Goal: Information Seeking & Learning: Check status

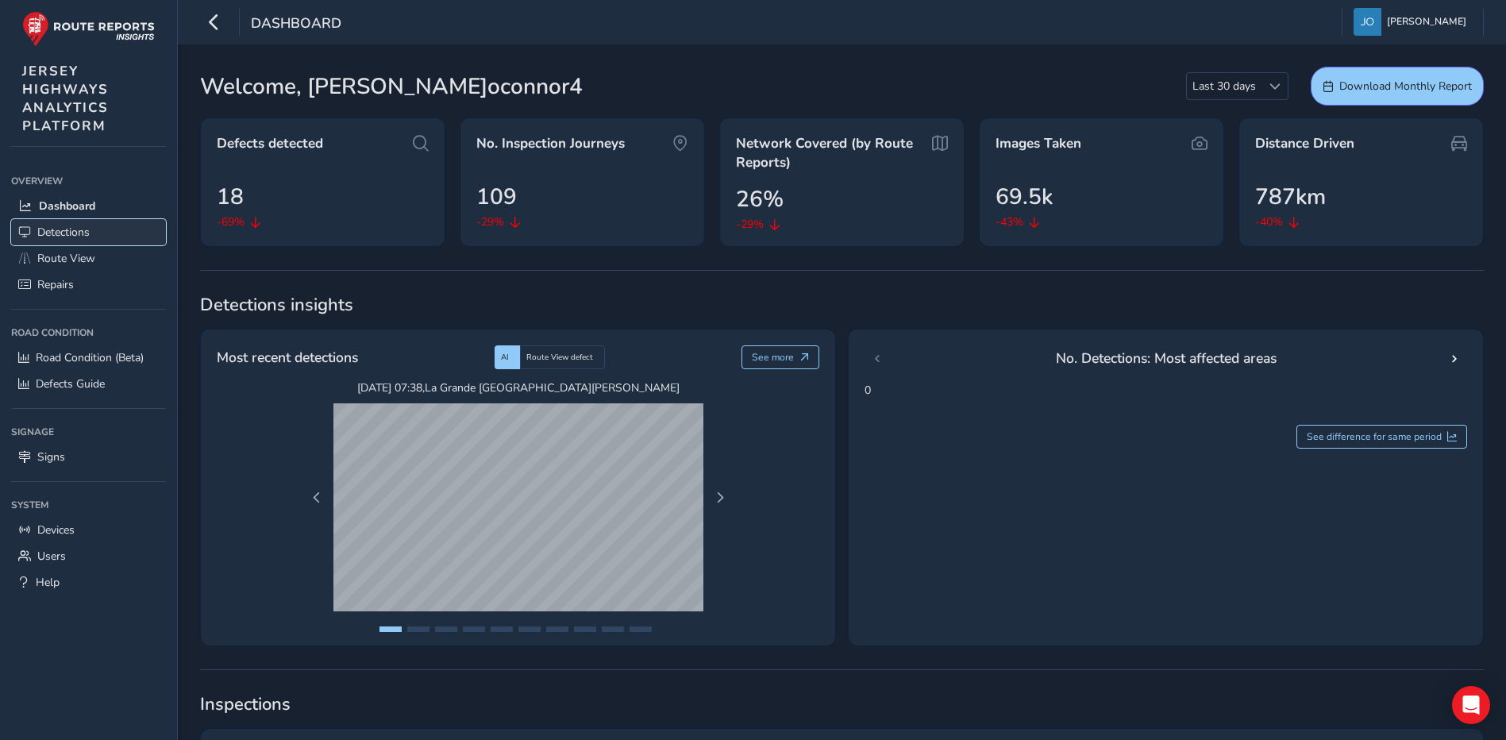
click at [52, 230] on span "Detections" at bounding box center [63, 232] width 52 height 15
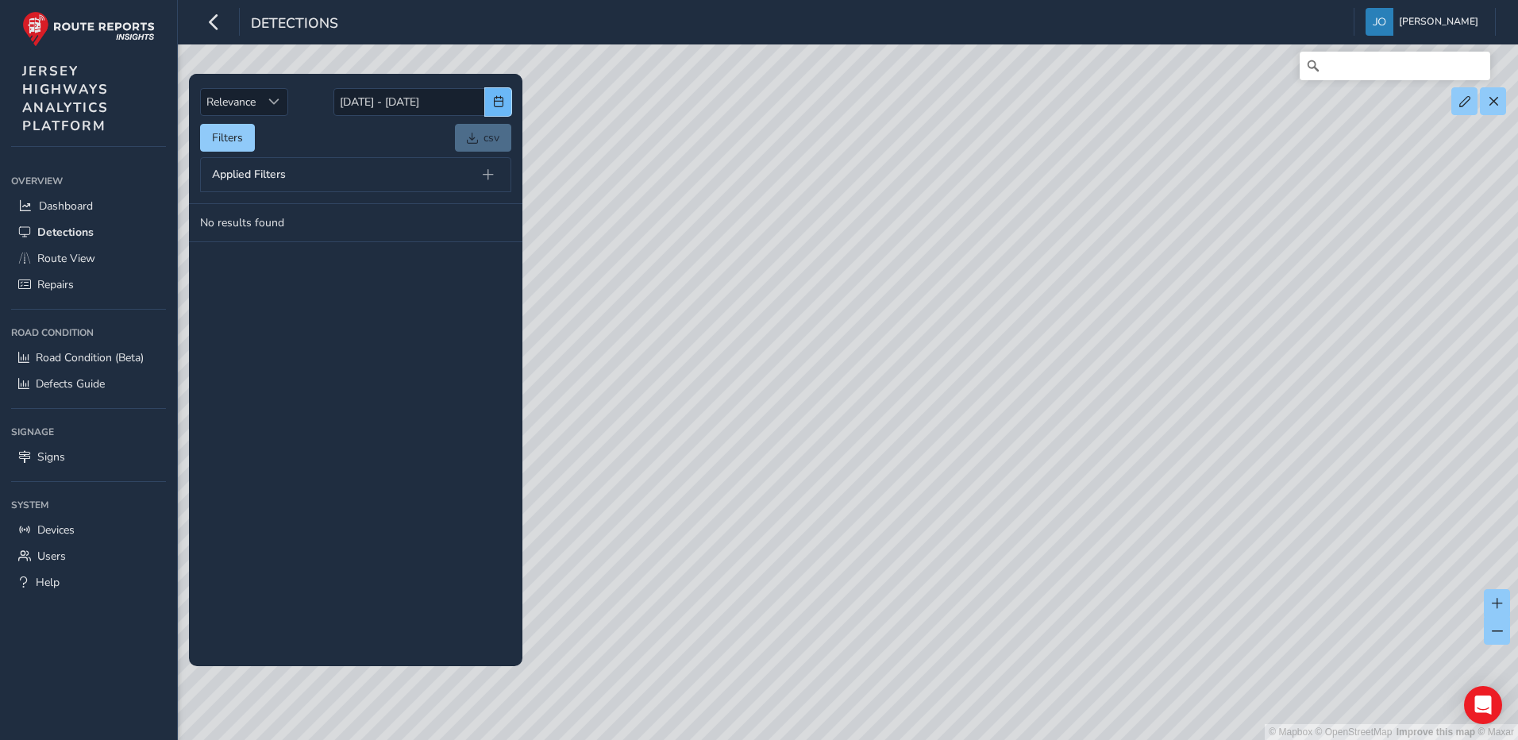
click at [499, 102] on span "button" at bounding box center [498, 101] width 11 height 11
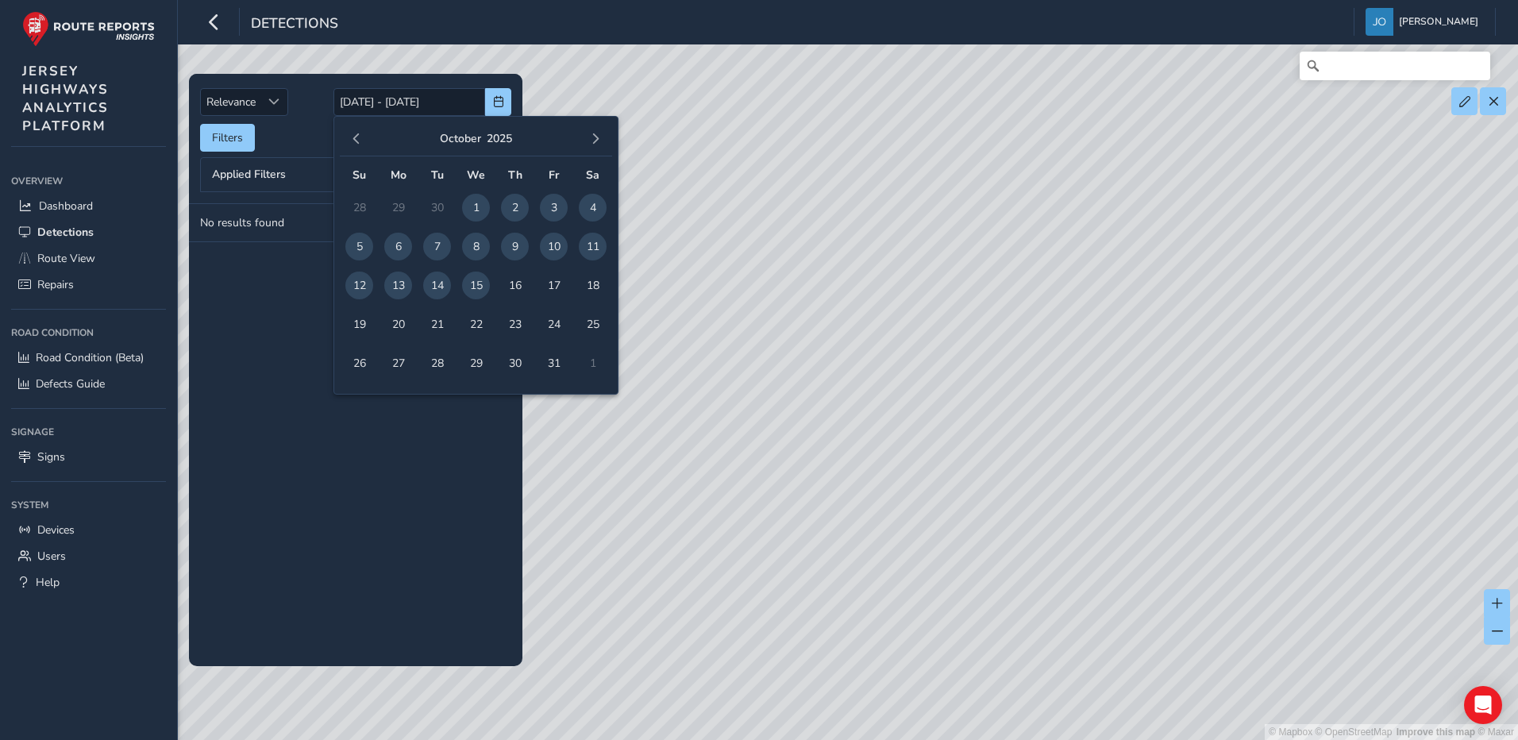
click at [398, 281] on span "13" at bounding box center [398, 286] width 28 height 28
type input "13/10/2025"
click at [474, 287] on span "15" at bounding box center [476, 286] width 28 height 28
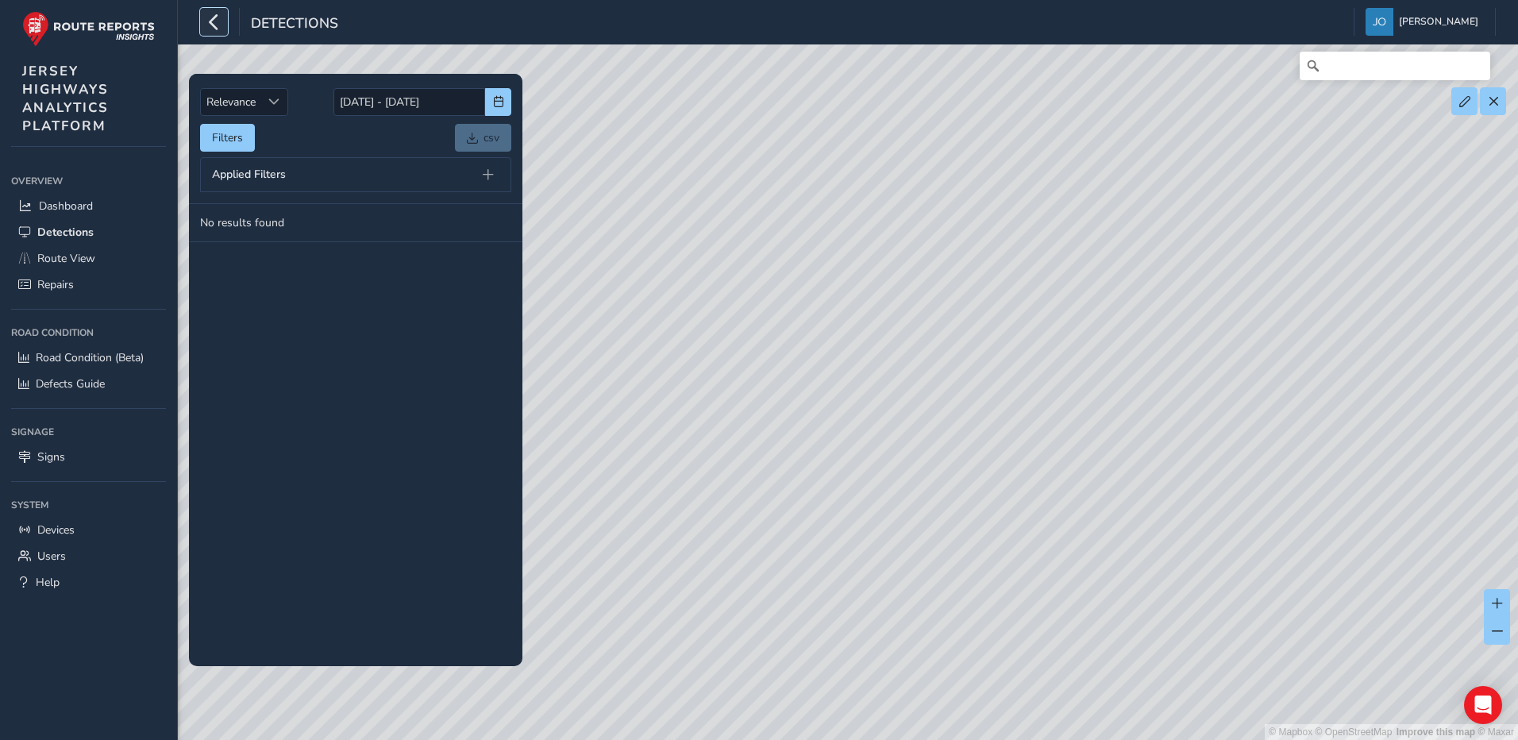
click at [210, 26] on icon "button" at bounding box center [214, 22] width 17 height 28
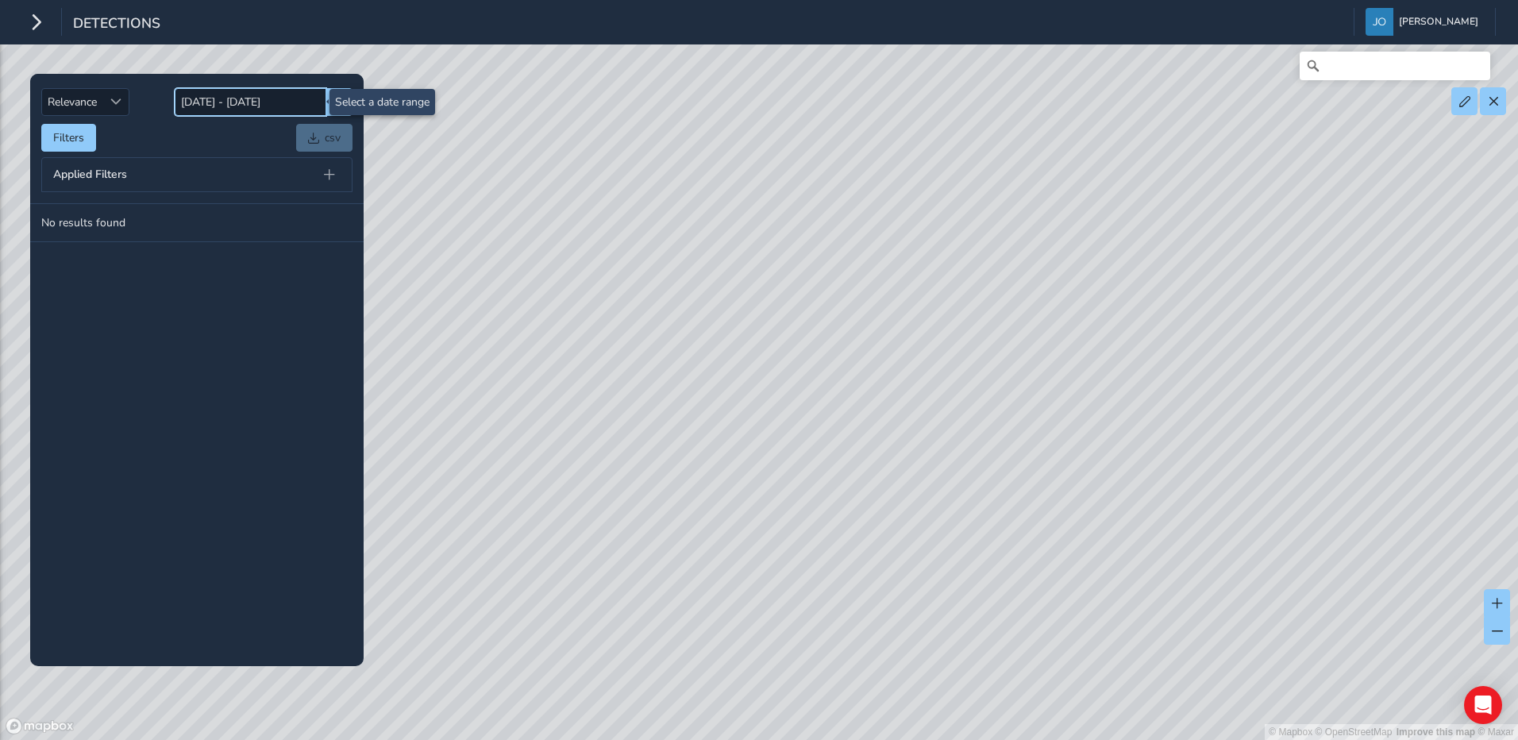
click at [241, 100] on input "13/10/2025 - 15/10/2025" at bounding box center [251, 102] width 152 height 28
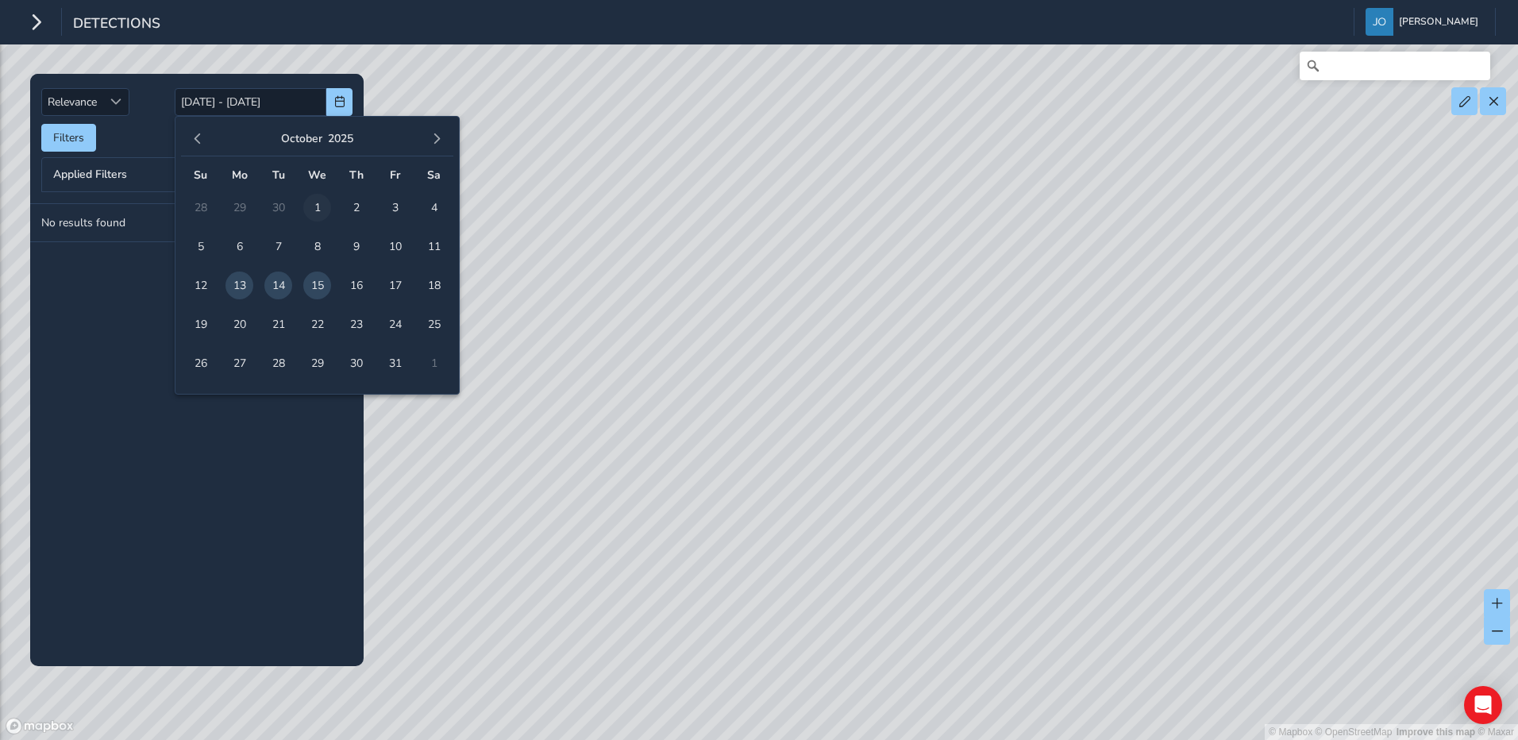
click at [315, 206] on span "1" at bounding box center [317, 208] width 28 height 28
type input "01/10/2025"
click at [318, 285] on span "15" at bounding box center [317, 286] width 28 height 28
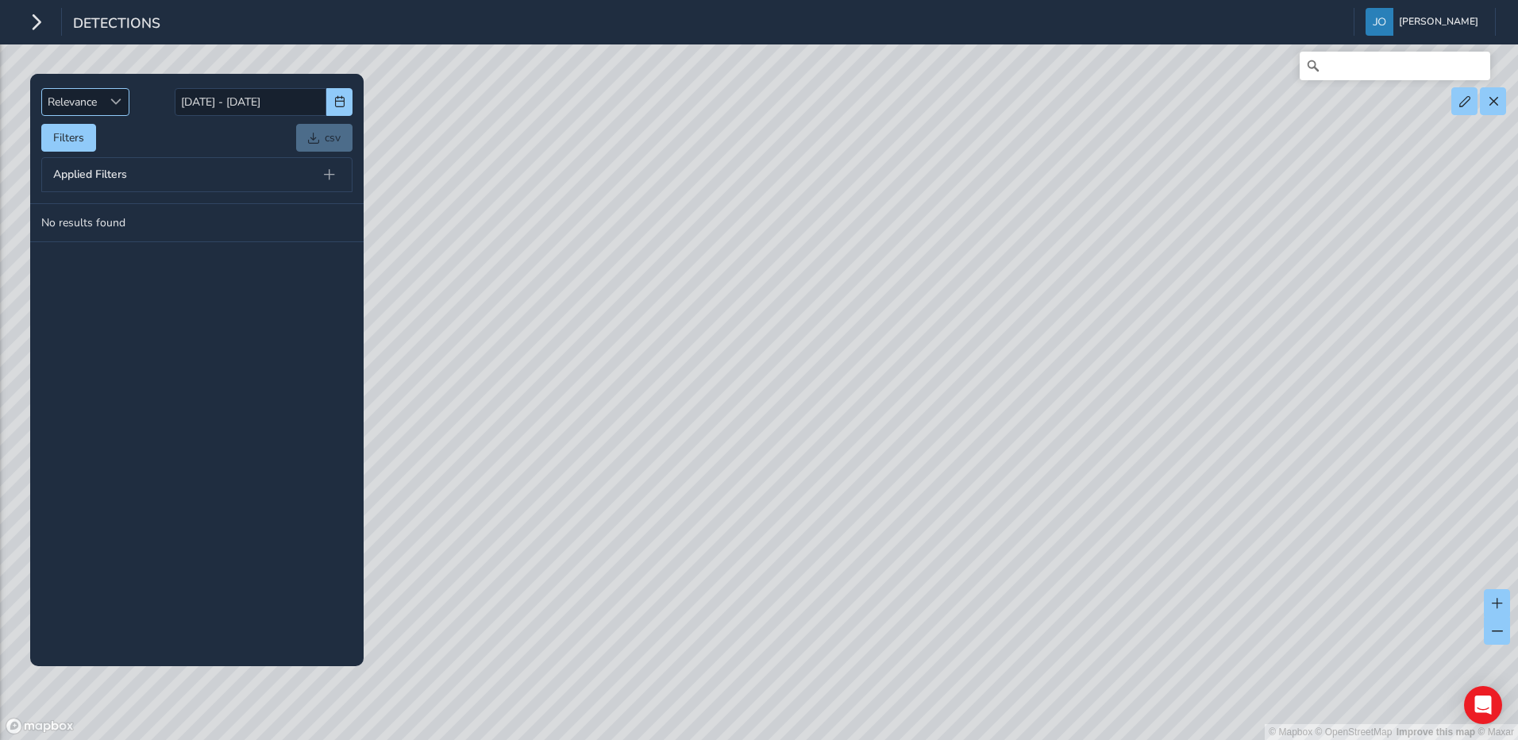
click at [101, 106] on span "Relevance" at bounding box center [72, 102] width 60 height 26
click at [328, 175] on span at bounding box center [329, 174] width 11 height 11
click at [260, 218] on td "No results found" at bounding box center [196, 223] width 333 height 38
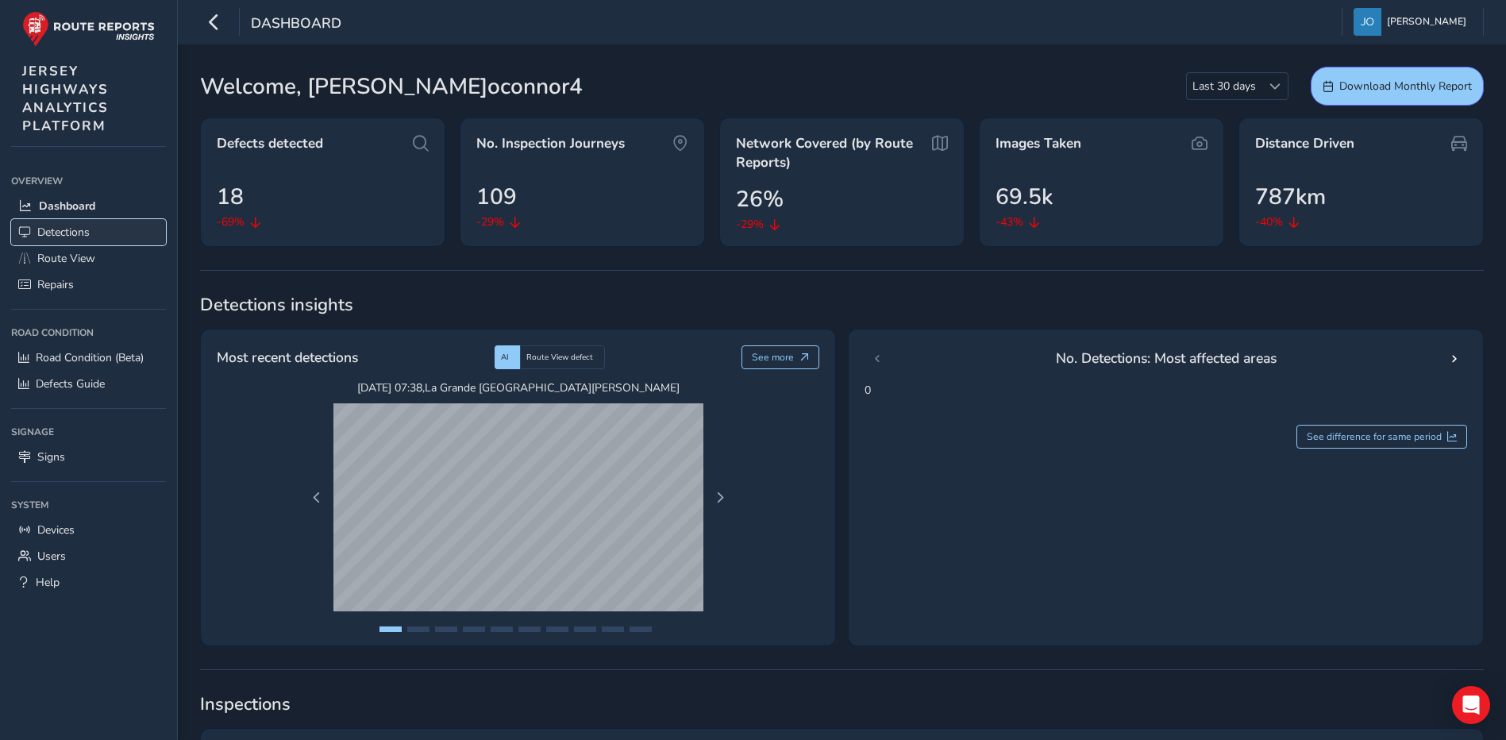
click at [64, 232] on span "Detections" at bounding box center [63, 232] width 52 height 15
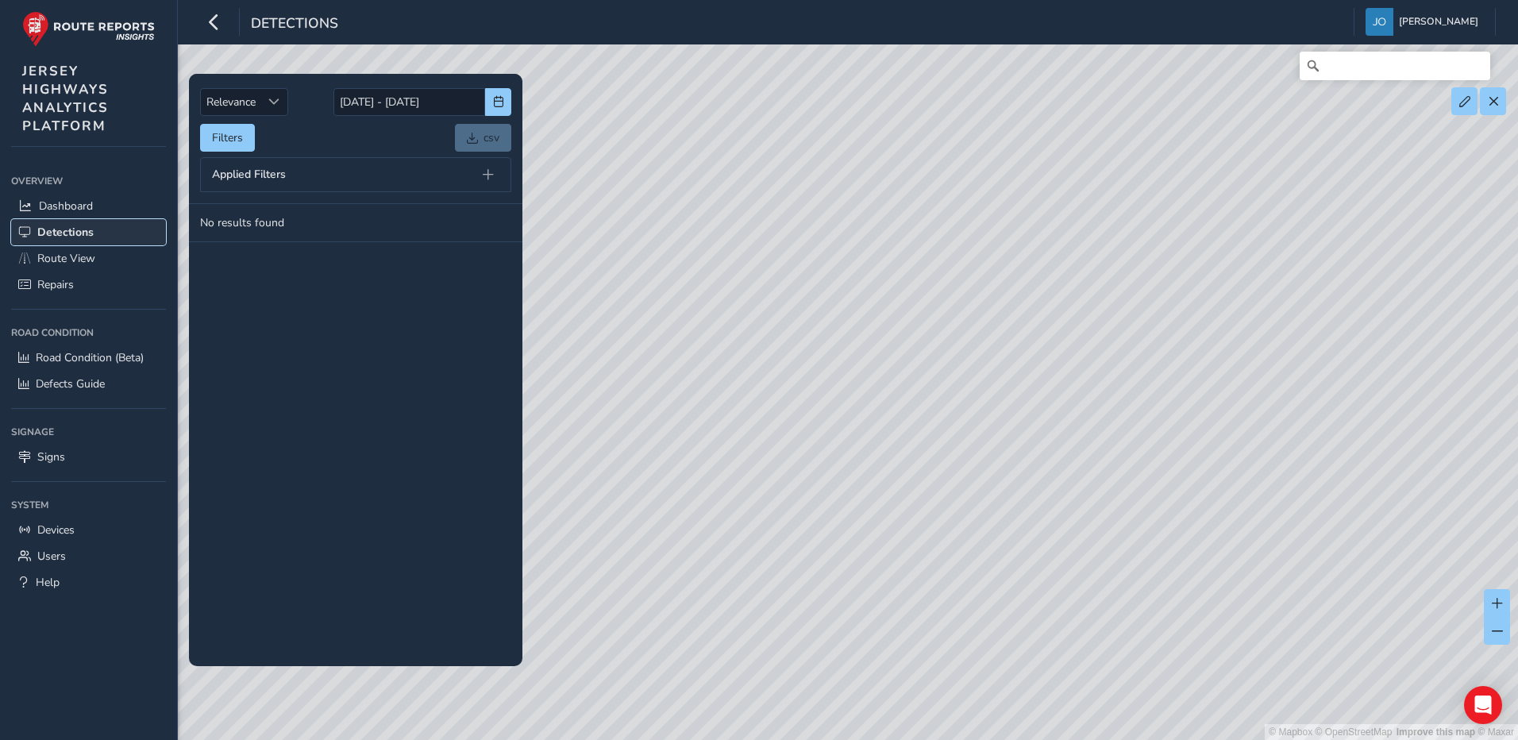
click at [66, 236] on span "Detections" at bounding box center [65, 232] width 56 height 15
click at [483, 181] on button at bounding box center [488, 175] width 22 height 22
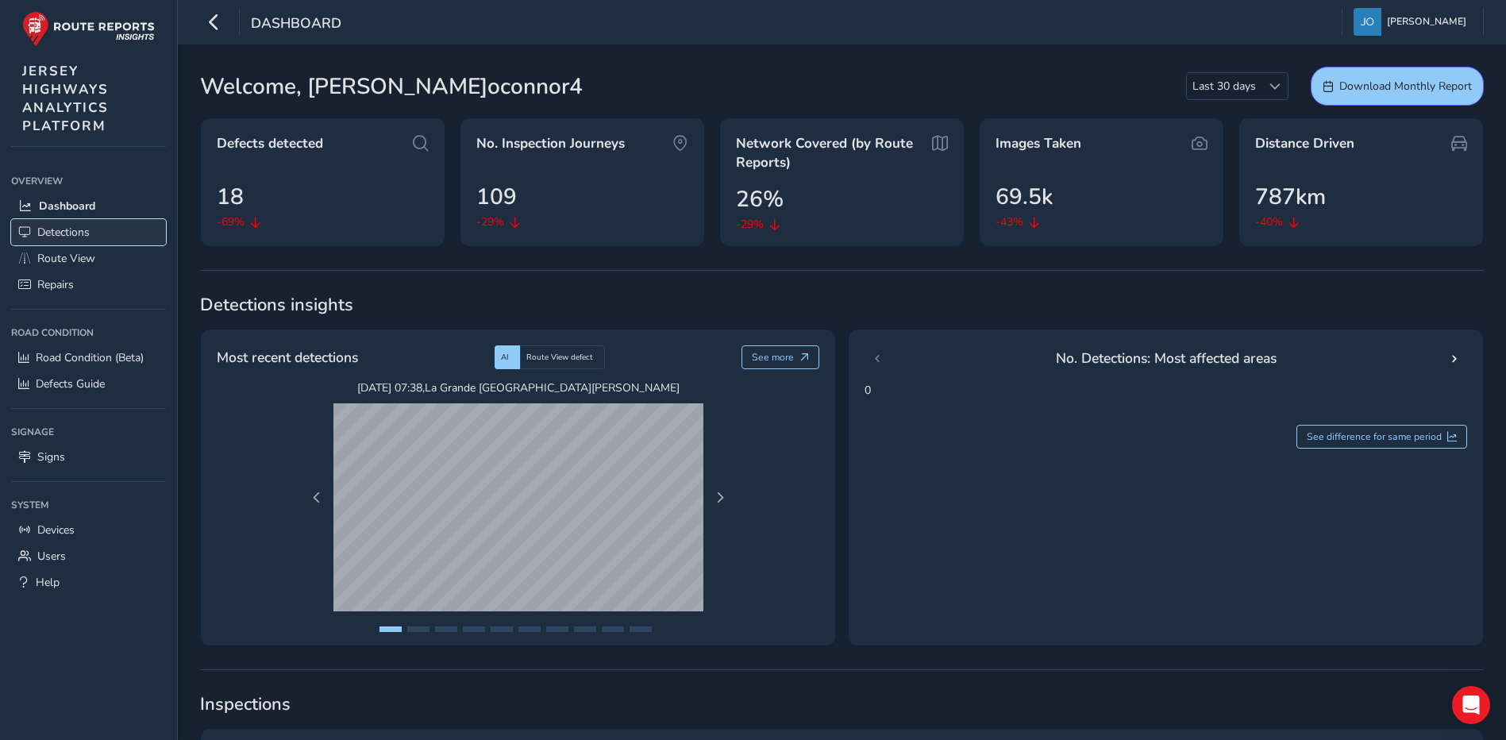
click at [68, 236] on span "Detections" at bounding box center [63, 232] width 52 height 15
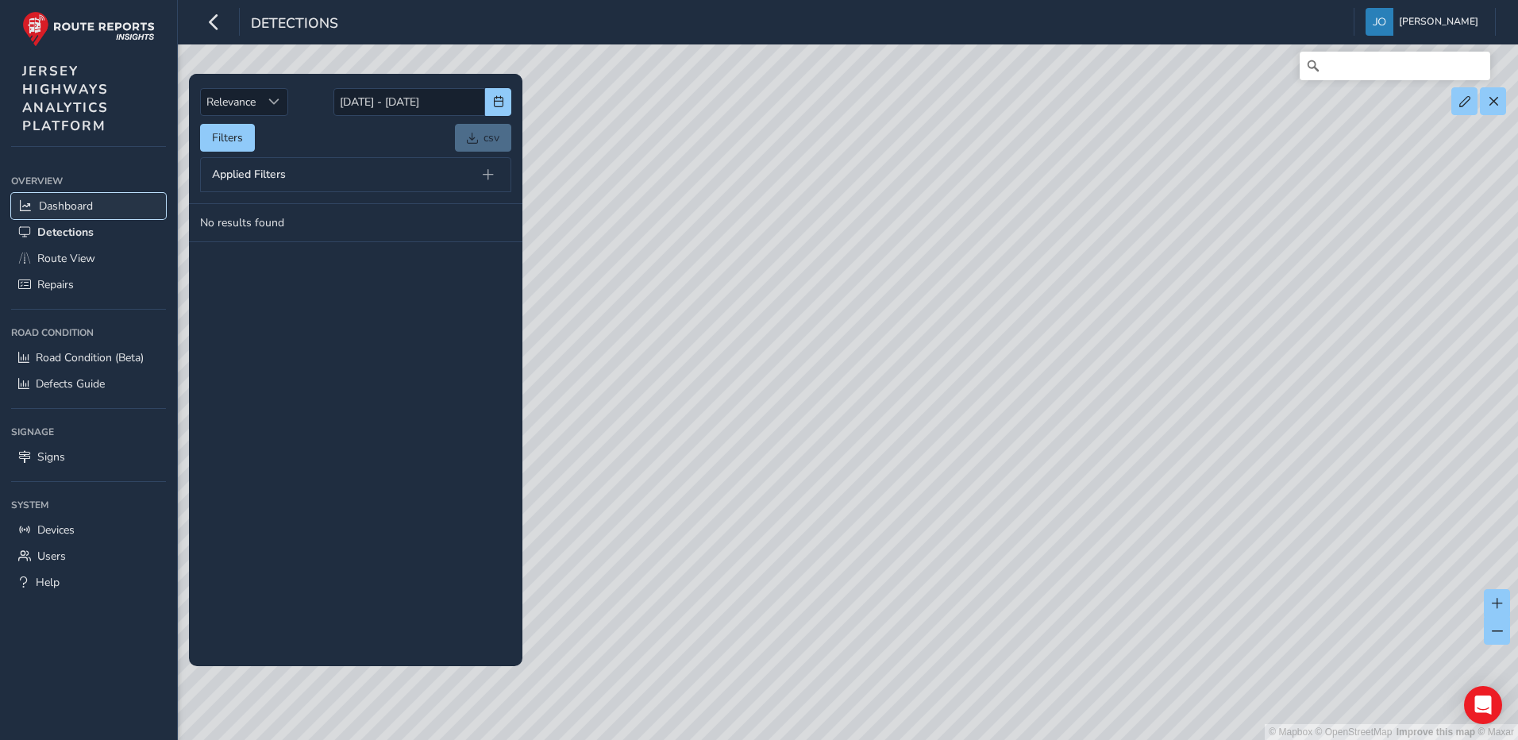
click at [88, 210] on span "Dashboard" at bounding box center [66, 205] width 54 height 15
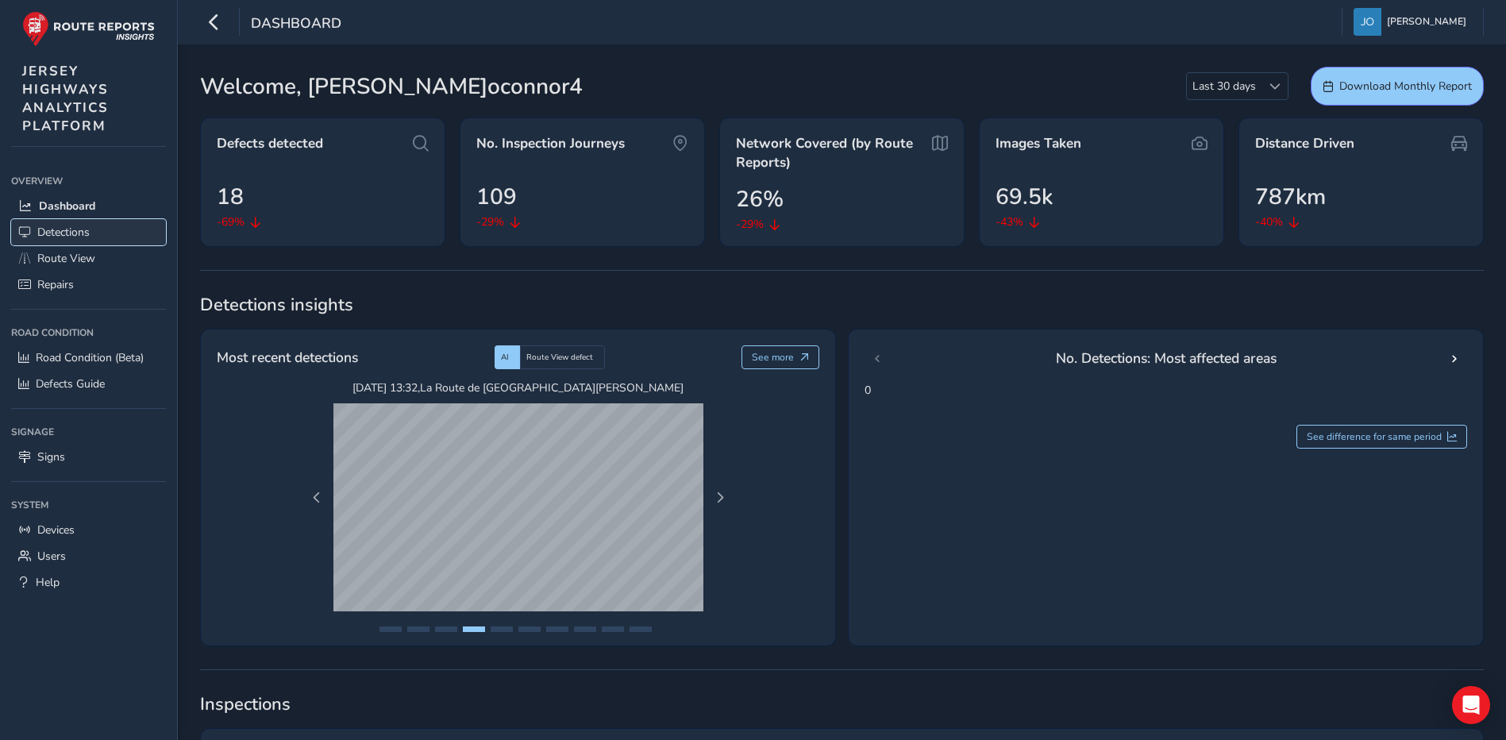
click at [106, 233] on link "Detections" at bounding box center [88, 232] width 155 height 26
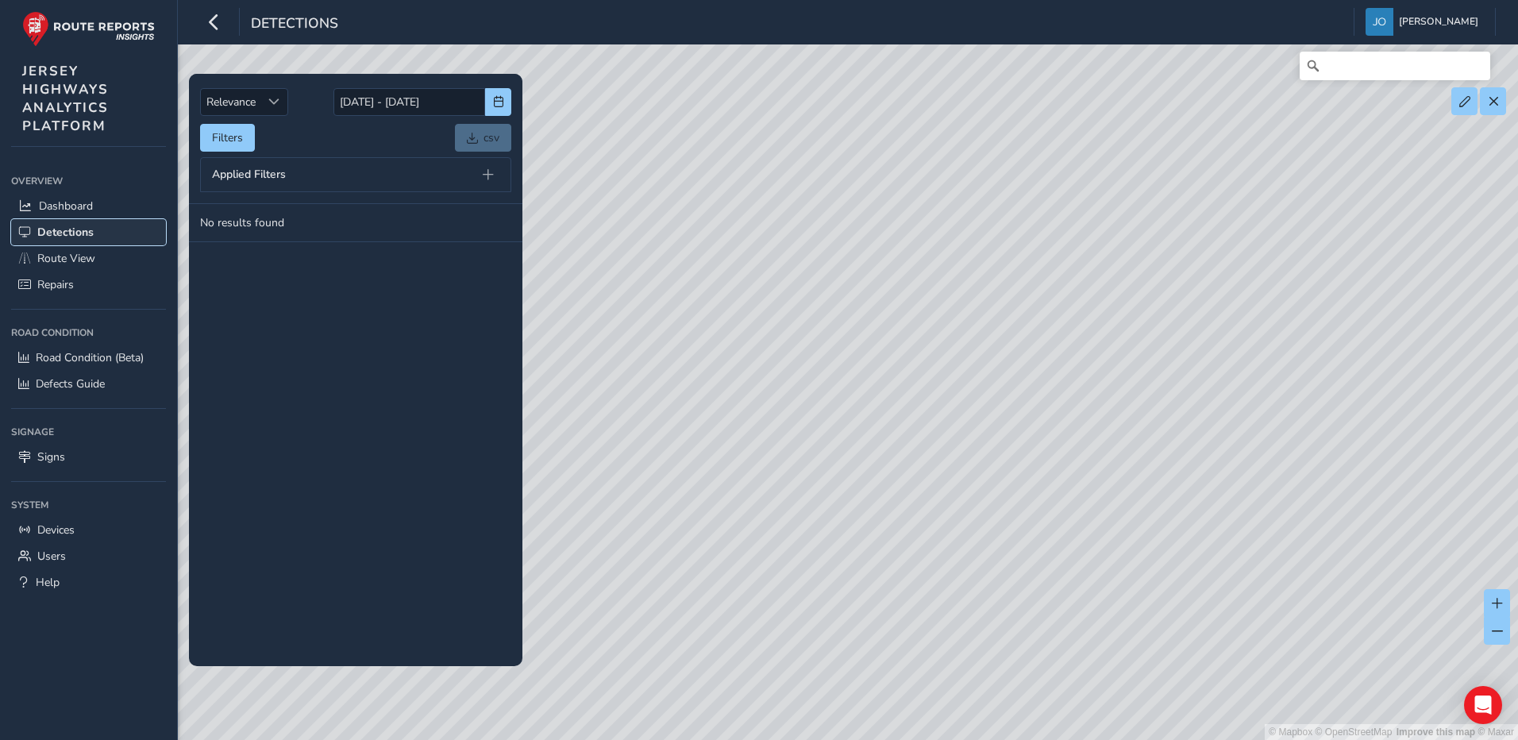
click at [79, 233] on span "Detections" at bounding box center [65, 232] width 56 height 15
click at [73, 287] on span "Repairs" at bounding box center [55, 284] width 37 height 15
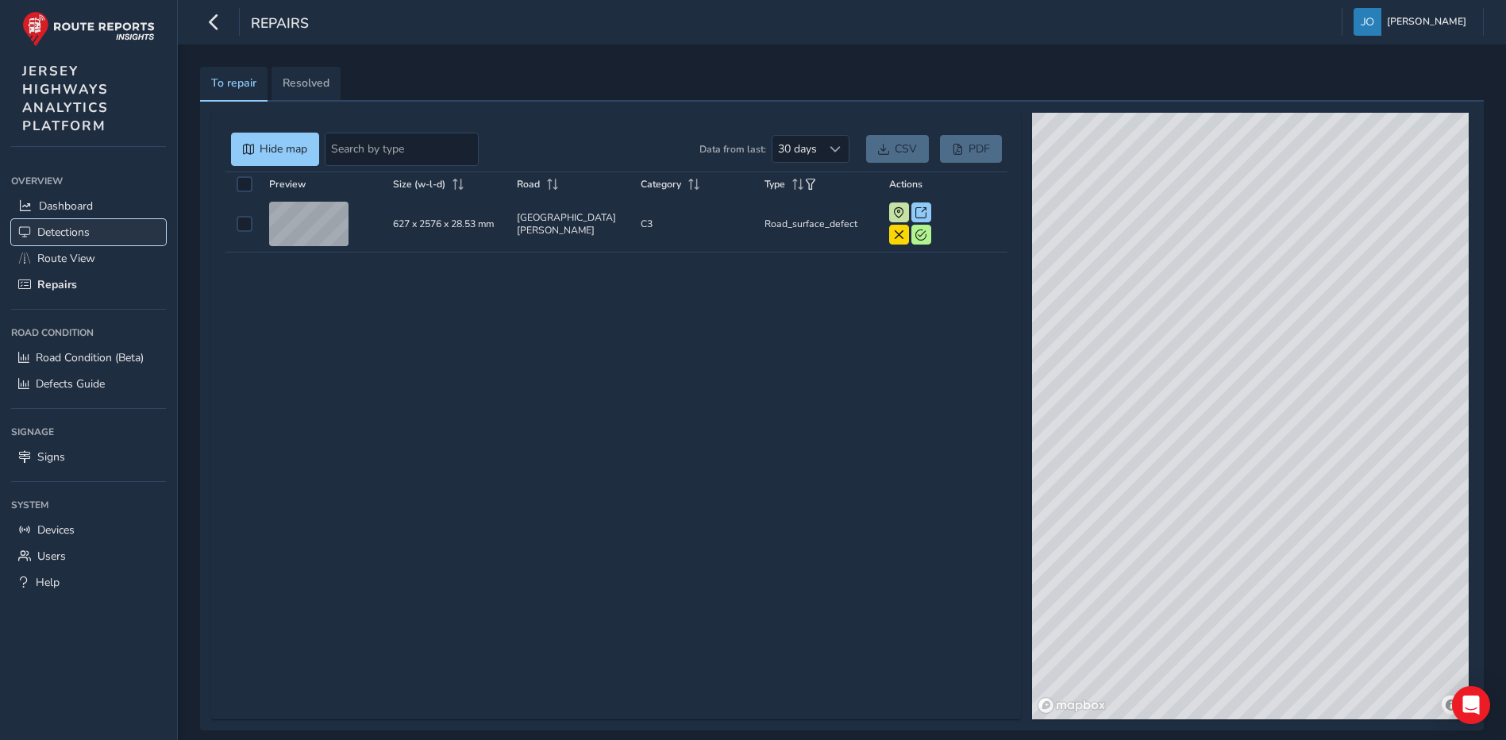
click at [80, 234] on span "Detections" at bounding box center [63, 232] width 52 height 15
